Goal: Communication & Community: Answer question/provide support

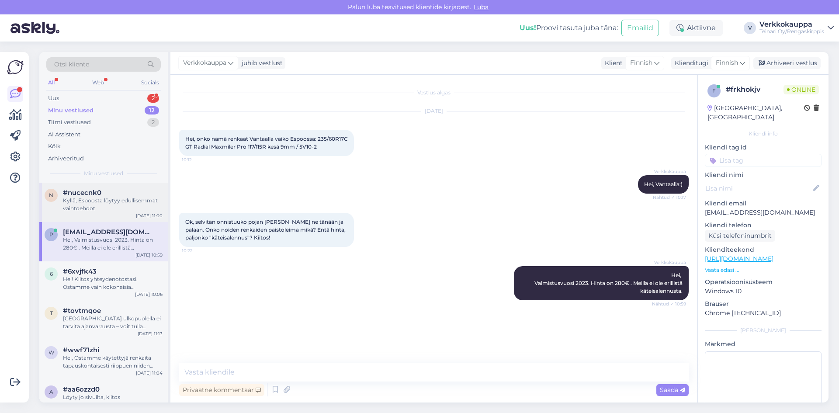
click at [120, 204] on div "Kyllä, Espoosta löytyy edullisemmat vaihtoehdot" at bounding box center [113, 205] width 100 height 16
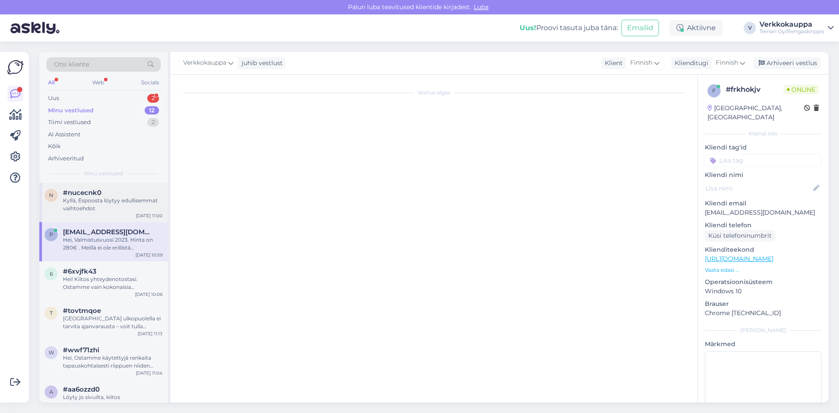
scroll to position [211, 0]
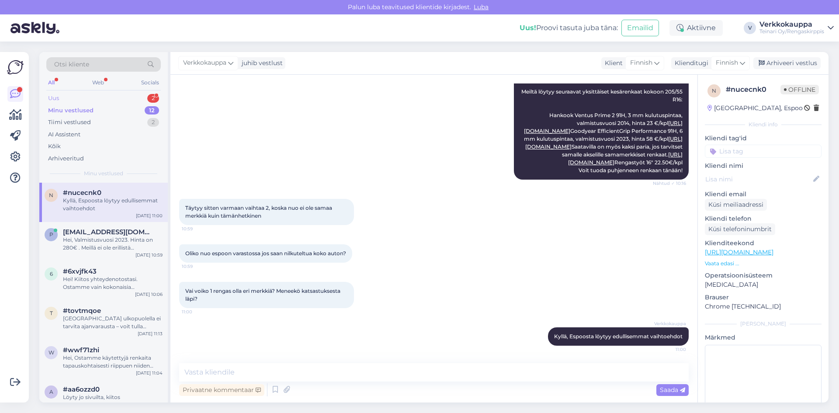
click at [78, 97] on div "Uus 2" at bounding box center [103, 98] width 114 height 12
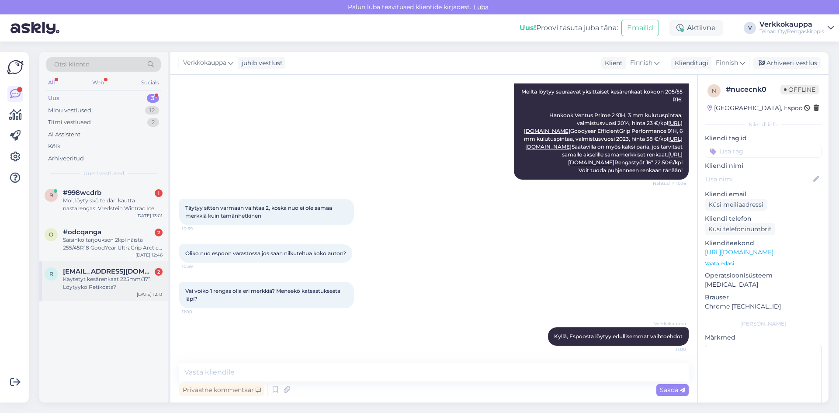
click at [113, 282] on div "Käytetyt kesärenkaat 225mm/.17”. Löytyykö Petikosta?" at bounding box center [113, 283] width 100 height 16
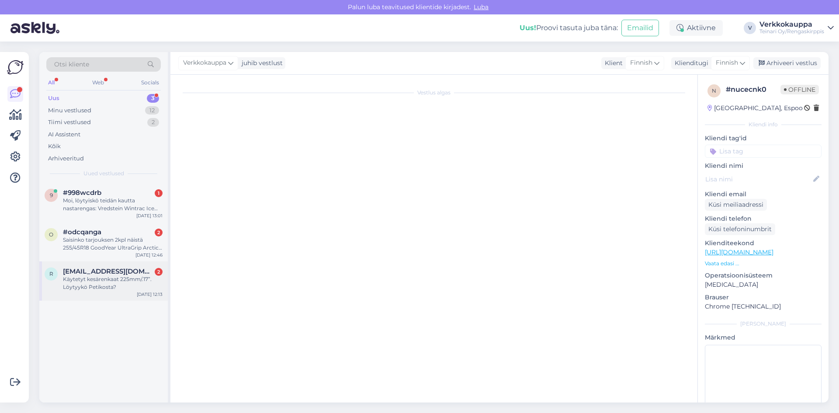
scroll to position [0, 0]
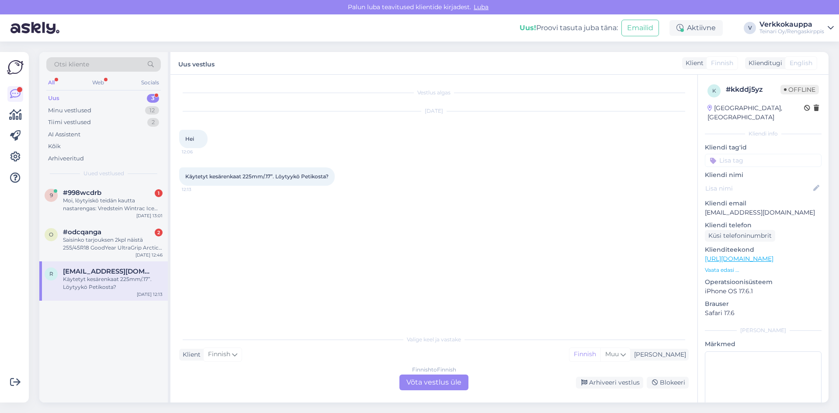
click at [727, 266] on p "Vaata edasi ..." at bounding box center [763, 270] width 117 height 8
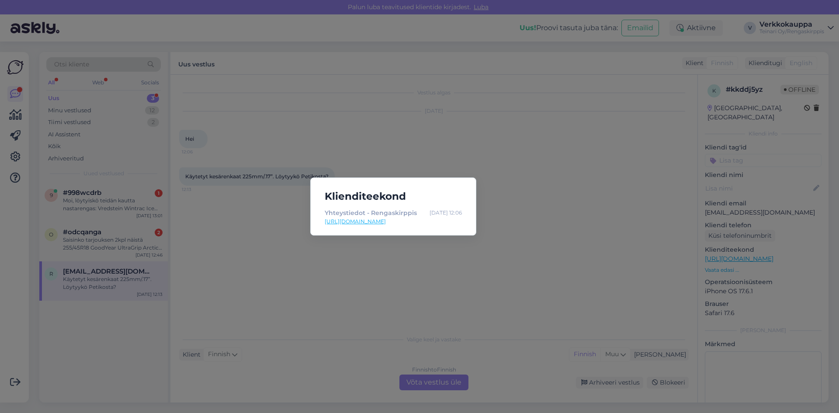
click at [344, 222] on link "[URL][DOMAIN_NAME]" at bounding box center [393, 222] width 137 height 8
click at [353, 253] on div "Klienditeekond Yhteystiedot - Rengaskirppis [DATE] 12:06 [URL][DOMAIN_NAME]" at bounding box center [419, 206] width 839 height 413
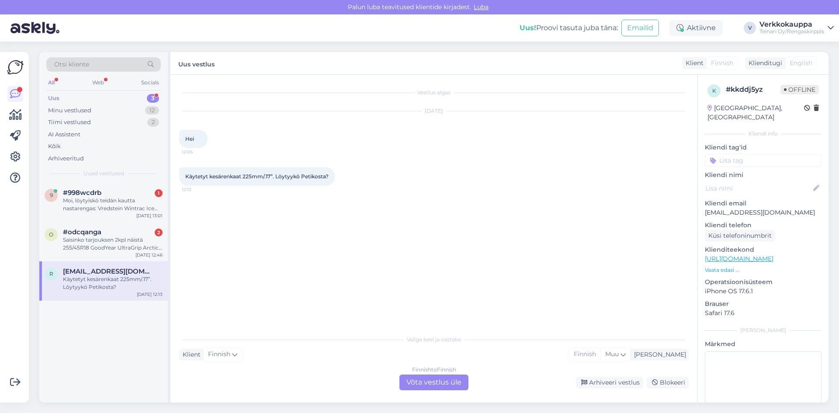
click at [422, 379] on div "Finnish to Finnish Võta vestlus üle" at bounding box center [433, 382] width 69 height 16
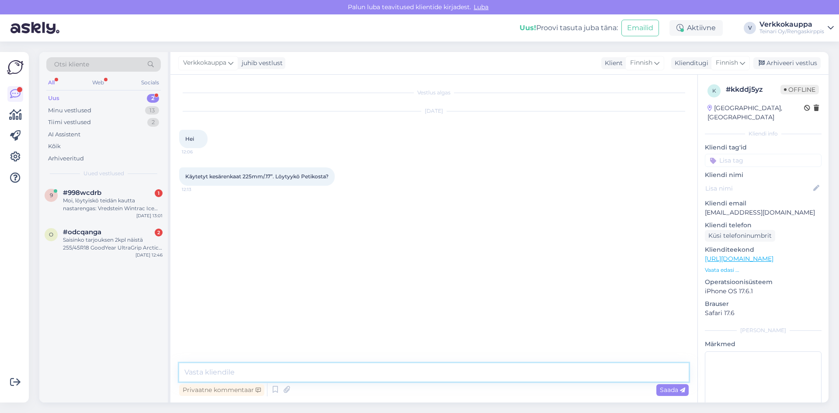
click at [224, 371] on textarea at bounding box center [433, 372] width 509 height 18
type textarea "Hei,"
drag, startPoint x: 185, startPoint y: 175, endPoint x: 334, endPoint y: 176, distance: 149.0
click at [334, 176] on div "Käytetyt kesärenkaat 225mm/.17”. Löytyykö Petikosta? 12:13" at bounding box center [257, 176] width 156 height 18
copy div "Käytetyt kesärenkaat 225mm/.17”. Löytyykö Petikosta? 12:13"
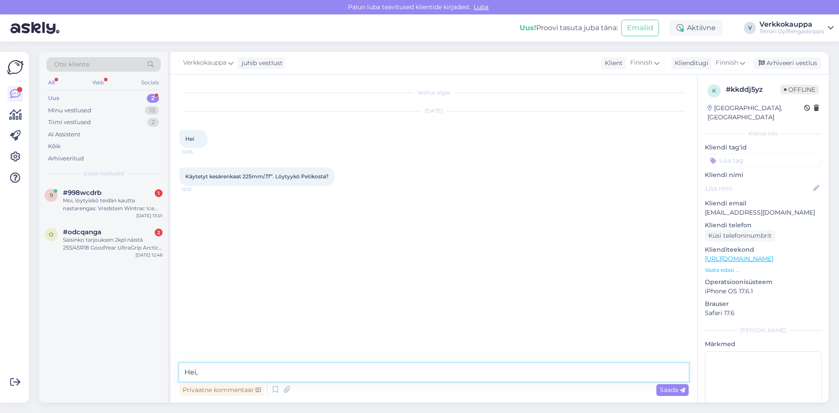
drag, startPoint x: 199, startPoint y: 370, endPoint x: 169, endPoint y: 373, distance: 30.3
click at [169, 373] on div "Otsi kliente All Web Socials Uus 2 Minu vestlused 13 Tiimi vestlused 2 AI Assis…" at bounding box center [433, 227] width 789 height 350
paste textarea "Hei! Kiitos viestistäsi. Käytettyjä kesärenkaita löytyy kyllä koossa 225/17”, m…"
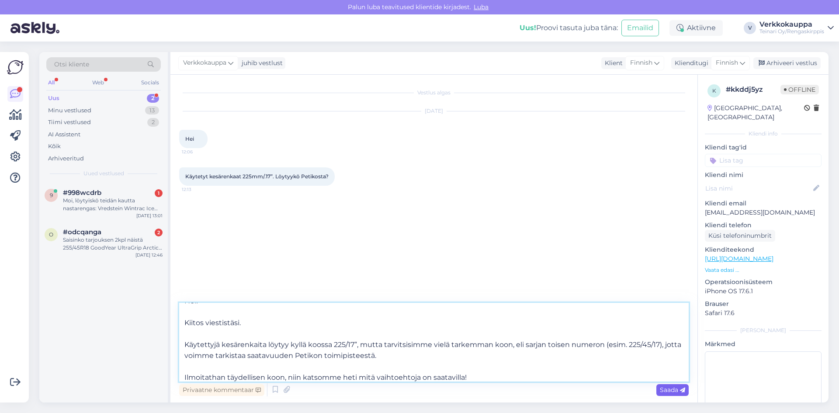
type textarea "Hei! Kiitos viestistäsi. Käytettyjä kesärenkaita löytyy kyllä koossa 225/17”, m…"
click at [666, 389] on span "Saada" at bounding box center [672, 390] width 25 height 8
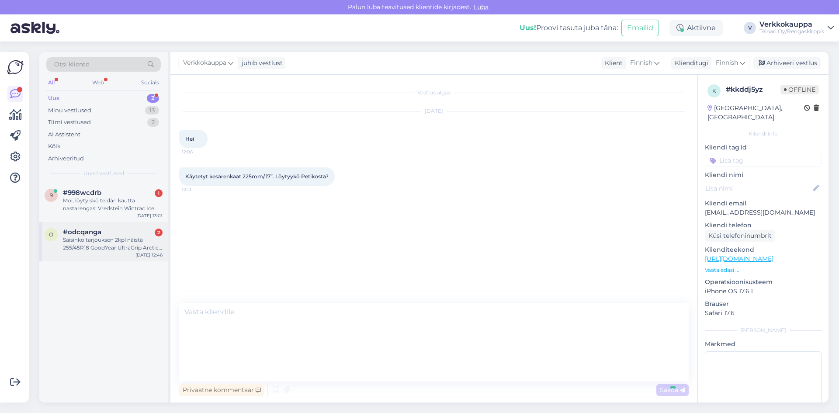
scroll to position [0, 0]
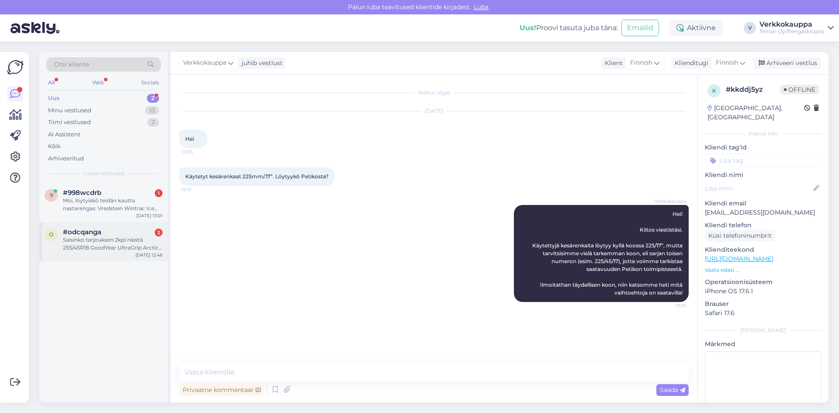
click at [88, 242] on div "Saisinko tarjouksen 2kpl näistä 255/45R18 GoodYear UltraGrip Arctic 2 103T nast…" at bounding box center [113, 244] width 100 height 16
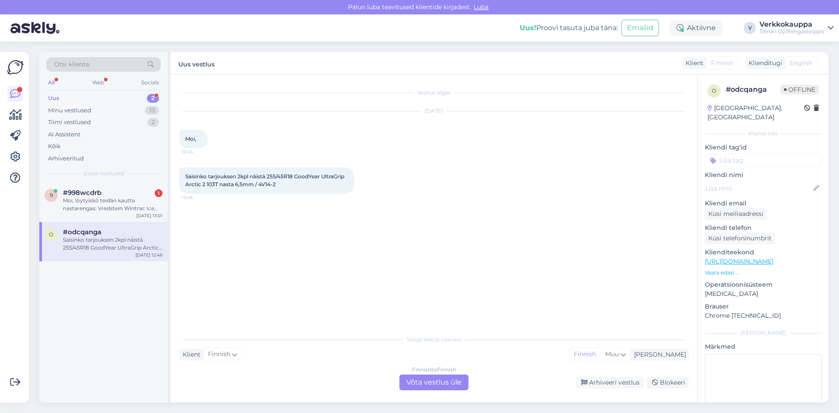
click at [411, 387] on div "Finnish to Finnish Võta vestlus üle" at bounding box center [433, 382] width 69 height 16
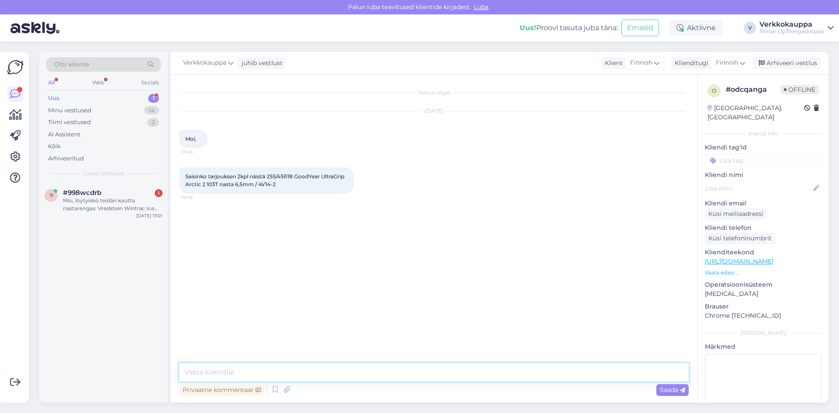
click at [210, 366] on textarea at bounding box center [433, 372] width 509 height 18
drag, startPoint x: 185, startPoint y: 176, endPoint x: 265, endPoint y: 182, distance: 79.7
click at [292, 186] on div "Saisinko tarjouksen 2kpl näistä 255/45R18 GoodYear UltraGrip Arctic 2 103T nast…" at bounding box center [266, 180] width 175 height 26
copy span "Saisinko tarjouksen 2kpl näistä 255/45R18 GoodYear UltraGrip Arctic 2 103T nast…"
drag, startPoint x: 202, startPoint y: 367, endPoint x: 193, endPoint y: 368, distance: 9.3
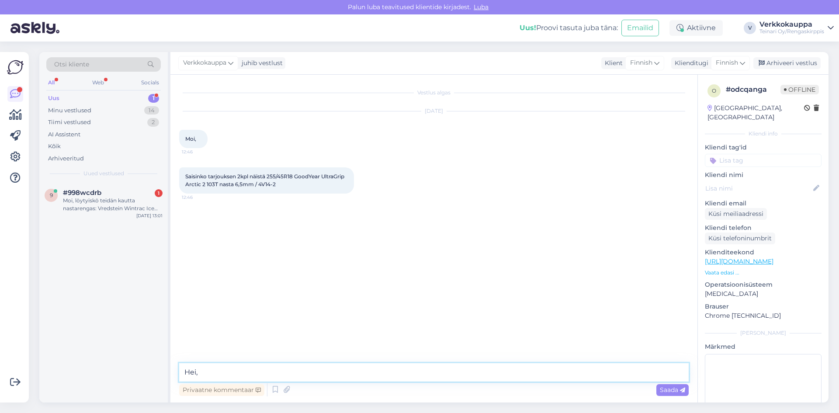
click at [193, 368] on textarea "Hei," at bounding box center [433, 372] width 509 height 18
click at [205, 370] on textarea "Hei," at bounding box center [433, 372] width 509 height 18
paste textarea "Hei! 2 kpl 255/45R18 Goodyear UltraGrip Arctic 2 103T nastarenkaita (6,5 mm) → …"
drag, startPoint x: 199, startPoint y: 350, endPoint x: 186, endPoint y: 350, distance: 13.5
click at [186, 349] on textarea "Hei, Hei! 2 kpl 255/45R18 Goodyear UltraGrip Arctic 2 103T nastarenkaita (6,5 m…" at bounding box center [433, 362] width 509 height 40
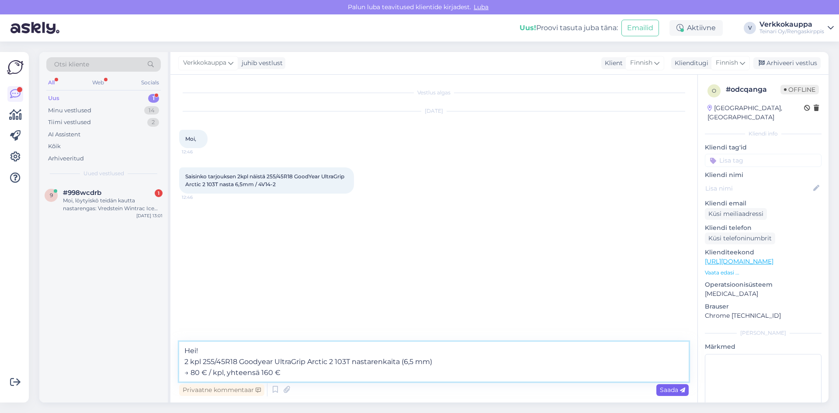
type textarea "Hei! 2 kpl 255/45R18 Goodyear UltraGrip Arctic 2 103T nastarenkaita (6,5 mm) → …"
click at [664, 391] on span "Saada" at bounding box center [672, 390] width 25 height 8
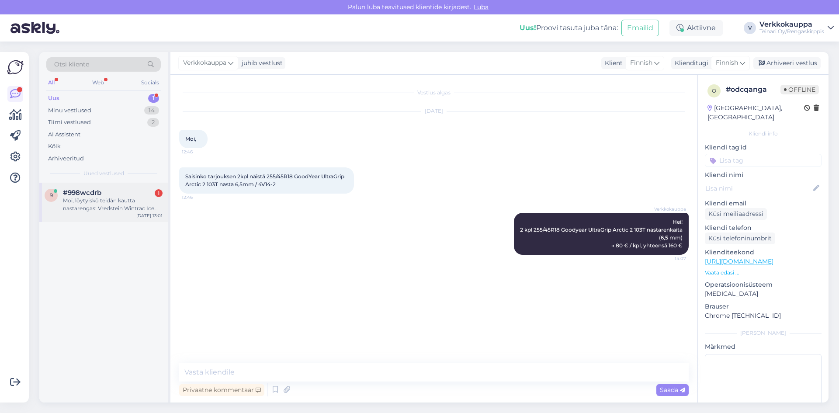
click at [103, 204] on div "Moi, löytyiskö teidän kautta nastarengas: Vredstein Wintrac Ice 235/55R19 1 kpl…" at bounding box center [113, 205] width 100 height 16
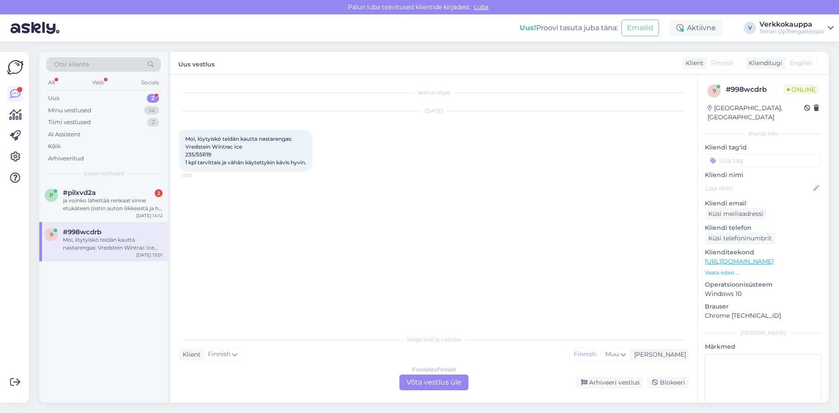
click at [431, 382] on div "Finnish to Finnish Võta vestlus üle" at bounding box center [433, 382] width 69 height 16
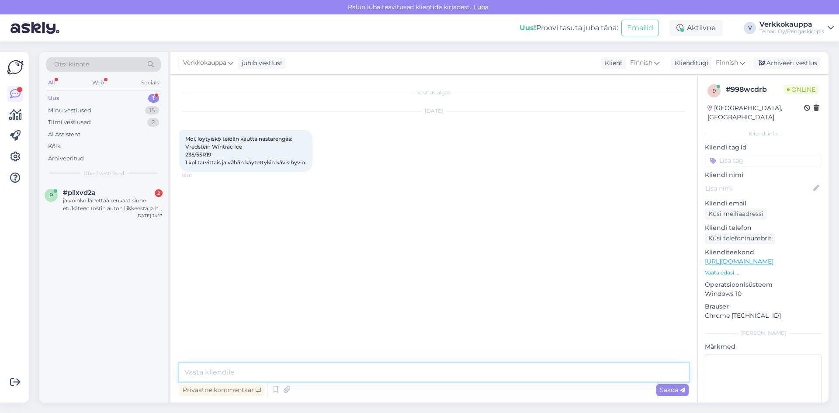
paste textarea "[URL][DOMAIN_NAME]"
drag, startPoint x: 185, startPoint y: 138, endPoint x: 311, endPoint y: 161, distance: 127.4
click at [311, 161] on div "Moi, löytyiskö teidän kautta nastarengas: Vredstein Wintrac Ice 235/55R19 1 kpl…" at bounding box center [245, 151] width 133 height 42
copy span "Moi, löytyiskö teidän kautta nastarengas: Vredstein Wintrac Ice 235/55R19 1 kpl…"
click at [185, 361] on textarea "[URL][DOMAIN_NAME]" at bounding box center [433, 367] width 509 height 29
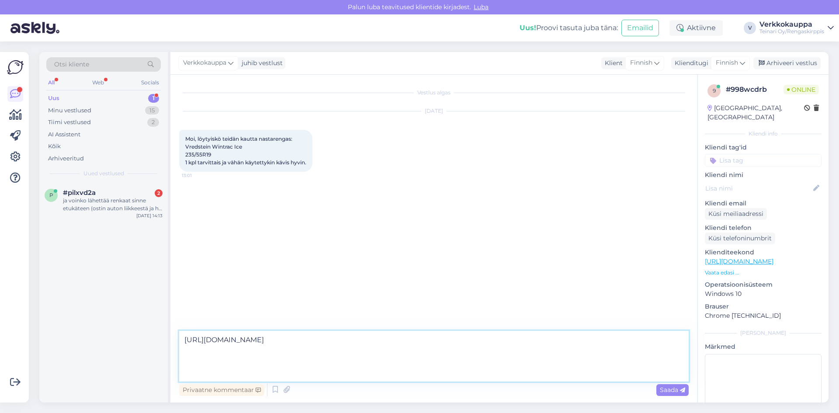
click at [183, 338] on textarea "[URL][DOMAIN_NAME]" at bounding box center [433, 356] width 509 height 51
paste textarea "Moi! Valitettavasti Vredestein Wintrac Ice -nastarengasta koossa 235/55R19 ei o…"
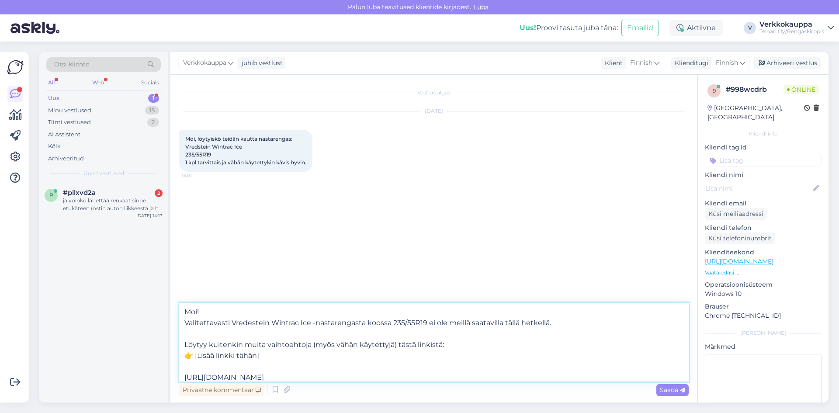
drag, startPoint x: 194, startPoint y: 354, endPoint x: 262, endPoint y: 356, distance: 68.6
click at [262, 356] on textarea "Moi! Valitettavasti Vredestein Wintrac Ice -nastarengasta koossa 235/55R19 ei o…" at bounding box center [433, 342] width 509 height 79
click at [185, 375] on textarea "Moi! Valitettavasti Vredestein Wintrac Ice -nastarengasta koossa 235/55R19 ei o…" at bounding box center [433, 342] width 509 height 79
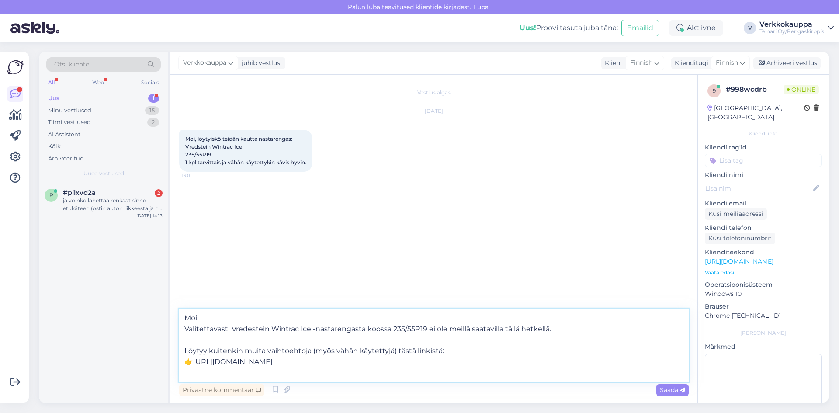
drag, startPoint x: 310, startPoint y: 349, endPoint x: 395, endPoint y: 352, distance: 85.7
click at [395, 352] on textarea "Moi! Valitettavasti Vredestein Wintrac Ice -nastarengasta koossa 235/55R19 ei o…" at bounding box center [433, 345] width 509 height 73
type textarea "Moi! Valitettavasti Vredestein Wintrac Ice -nastarengasta koossa 235/55R19 ei o…"
click at [663, 389] on span "Saada" at bounding box center [672, 390] width 25 height 8
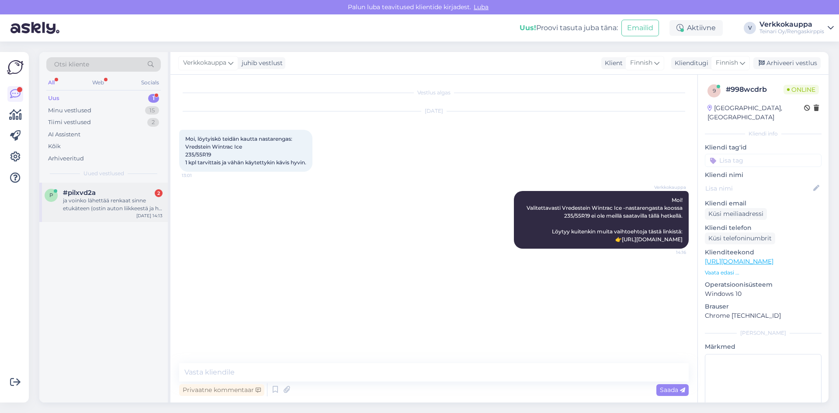
click at [97, 204] on div "ja voinko lähettää renkaat sinne etukäteen (ostin auton liikkeestä ja he maksav…" at bounding box center [113, 205] width 100 height 16
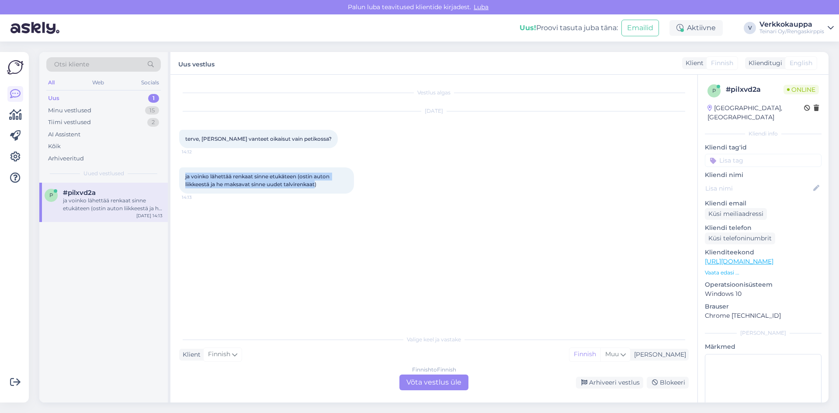
drag, startPoint x: 185, startPoint y: 176, endPoint x: 318, endPoint y: 187, distance: 133.7
click at [318, 187] on span "ja voinko lähettää renkaat sinne etukäteen (ostin auton liikkeestä ja he maksav…" at bounding box center [257, 180] width 145 height 14
click at [319, 187] on span "ja voinko lähettää renkaat sinne etukäteen (ostin auton liikkeestä ja he maksav…" at bounding box center [257, 180] width 145 height 14
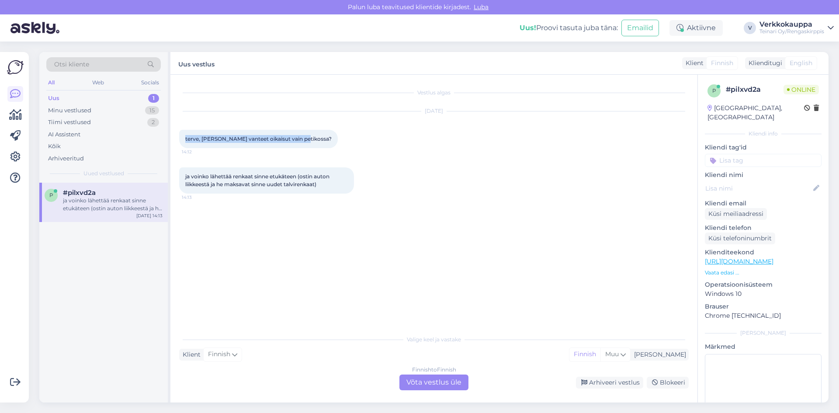
drag, startPoint x: 184, startPoint y: 138, endPoint x: 301, endPoint y: 135, distance: 116.7
click at [301, 135] on div "terve, [PERSON_NAME] vanteet oikaisut vain petikossa? 14:12" at bounding box center [258, 139] width 159 height 18
copy span "terve, [PERSON_NAME] vanteet oikaisut vain petikossa?"
click at [236, 250] on div "Vestlus algas [DATE] terve, oliko vanteet oikaisut vain petikossa? 14:12 ja voi…" at bounding box center [437, 202] width 517 height 239
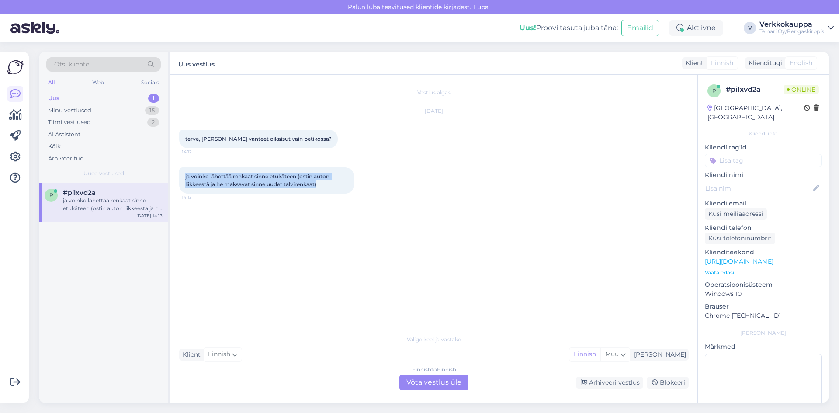
drag, startPoint x: 183, startPoint y: 175, endPoint x: 323, endPoint y: 188, distance: 140.4
click at [323, 188] on div "ja voinko lähettää renkaat sinne etukäteen (ostin auton liikkeestä ja he maksav…" at bounding box center [266, 180] width 175 height 26
copy span "ja voinko lähettää renkaat sinne etukäteen (ostin auton liikkeestä ja he maksav…"
click at [429, 386] on div "Finnish to Finnish Võta vestlus üle" at bounding box center [433, 382] width 69 height 16
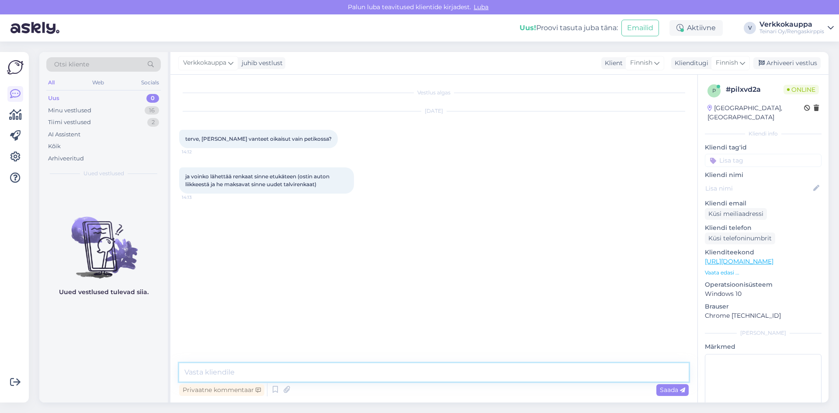
paste textarea "Terve! Kyllä, vanteiden oikaisutyöt tehdään vain Vantaan toimipisteessä. Voit l…"
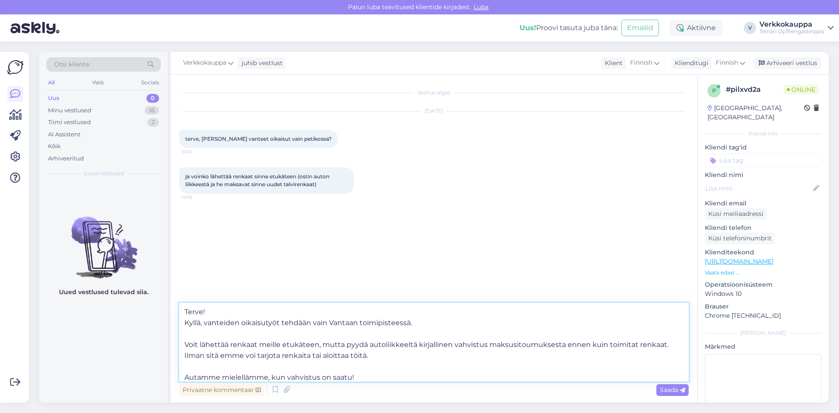
drag, startPoint x: 487, startPoint y: 344, endPoint x: 561, endPoint y: 347, distance: 74.3
click at [561, 347] on textarea "Terve! Kyllä, vanteiden oikaisutyöt tehdään vain Vantaan toimipisteessä. Voit l…" at bounding box center [433, 342] width 509 height 79
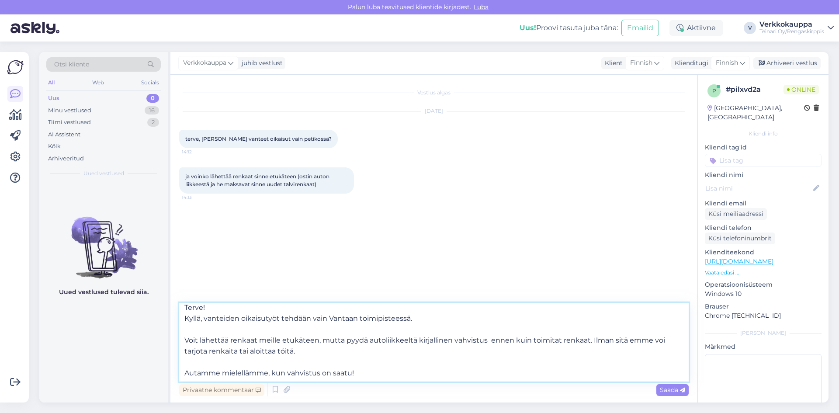
scroll to position [5, 0]
type textarea "Terve! Kyllä, vanteiden oikaisutyöt tehdään vain Vantaan toimipisteessä. Voit l…"
click at [664, 390] on span "Saada" at bounding box center [672, 390] width 25 height 8
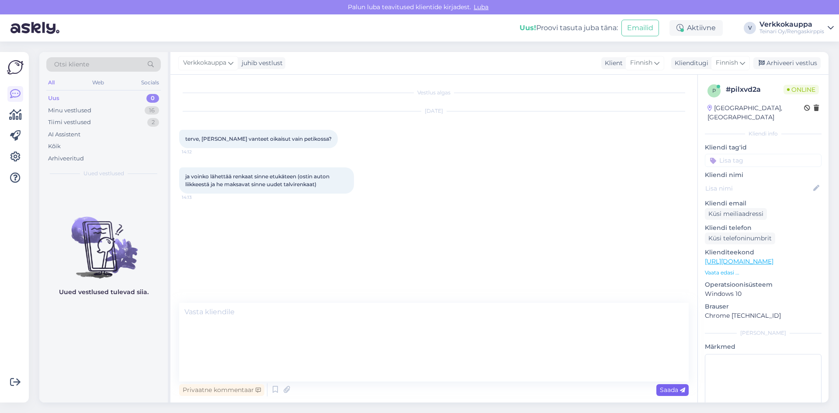
scroll to position [0, 0]
